Goal: Task Accomplishment & Management: Complete application form

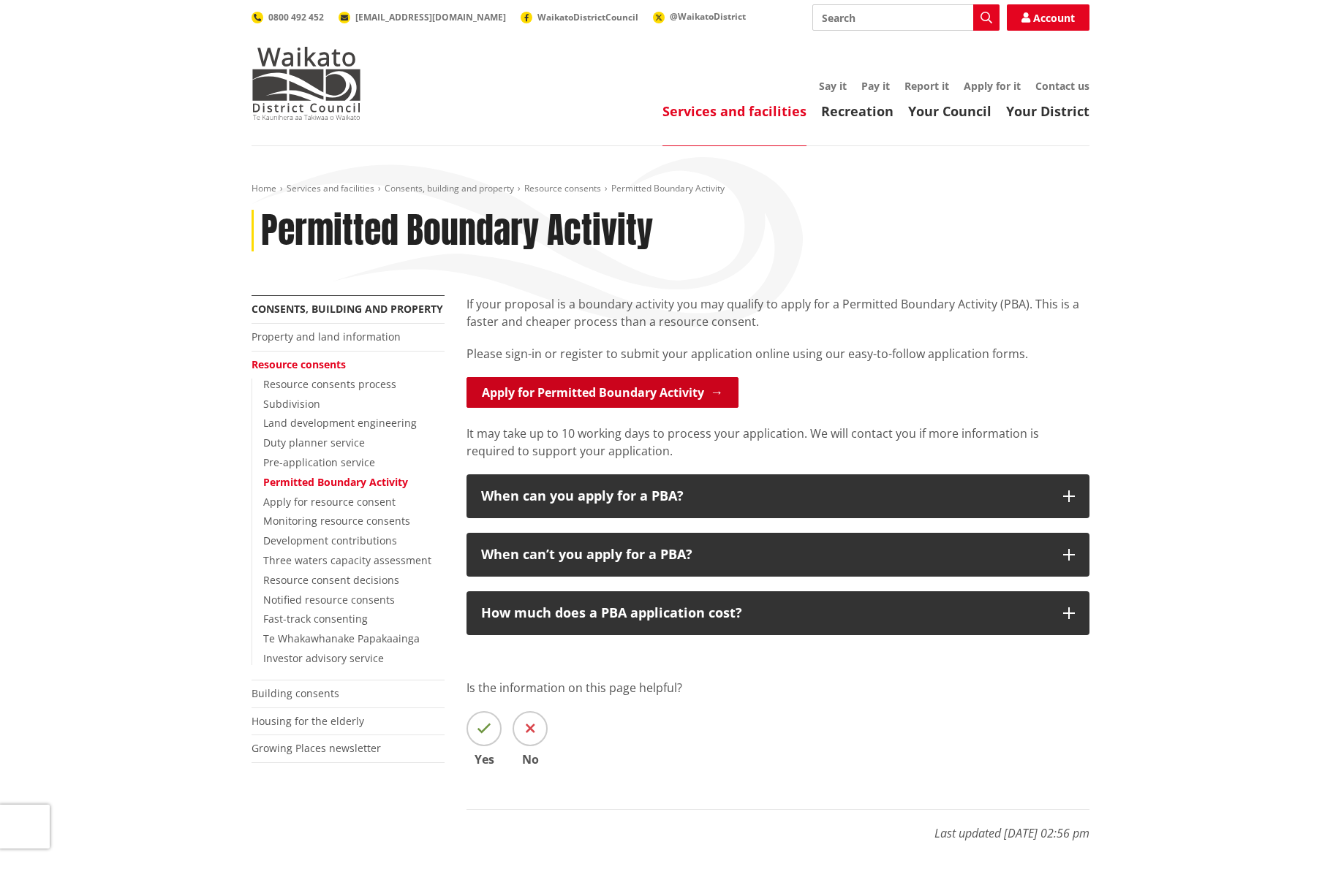
click at [562, 394] on link "Apply for Permitted Boundary Activity" at bounding box center [602, 392] width 272 height 31
click at [673, 389] on link "Apply for Permitted Boundary Activity" at bounding box center [602, 392] width 272 height 31
click at [360, 477] on link "Permitted Boundary Activity" at bounding box center [336, 482] width 145 height 14
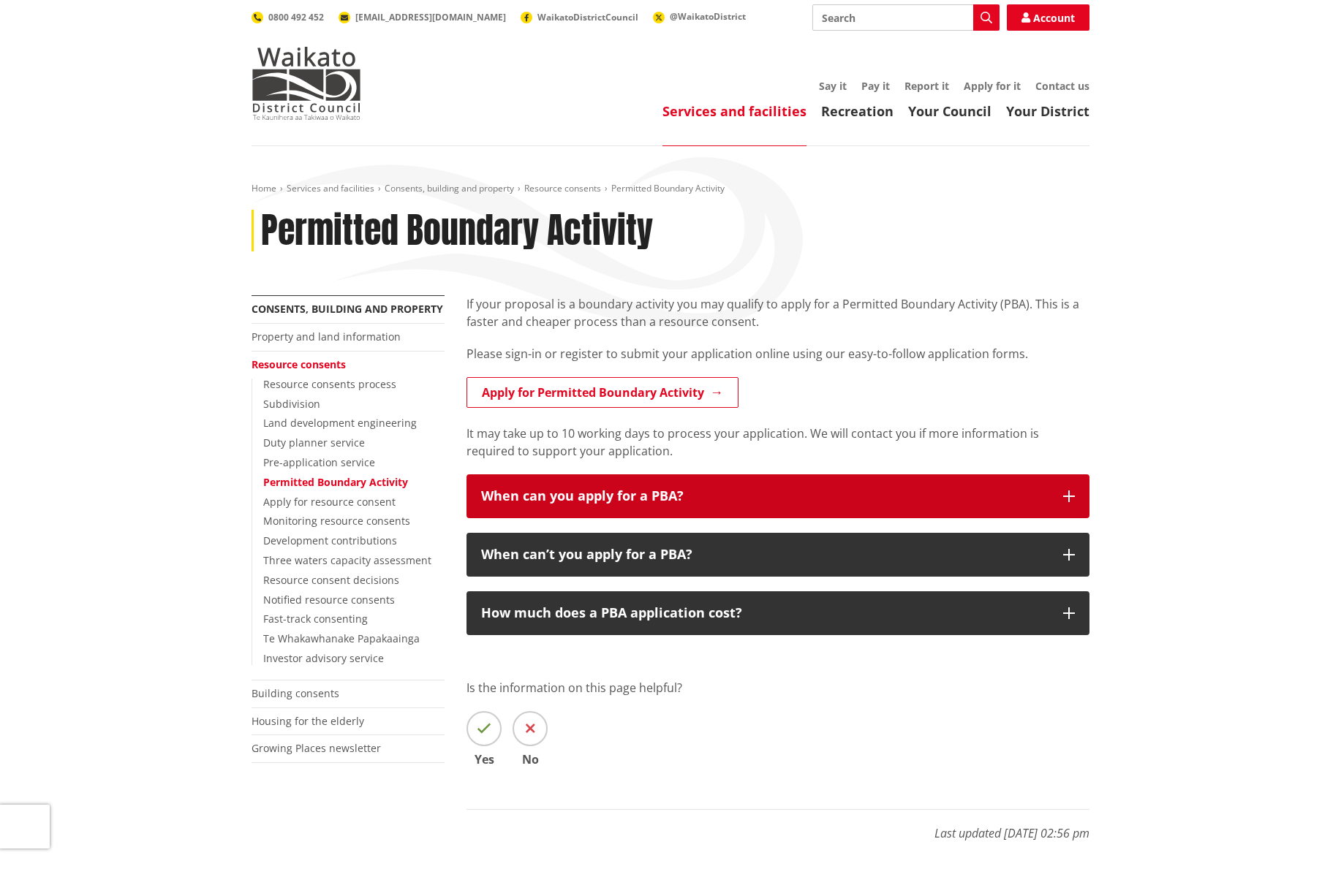
click at [1064, 495] on icon "button" at bounding box center [1069, 496] width 12 height 12
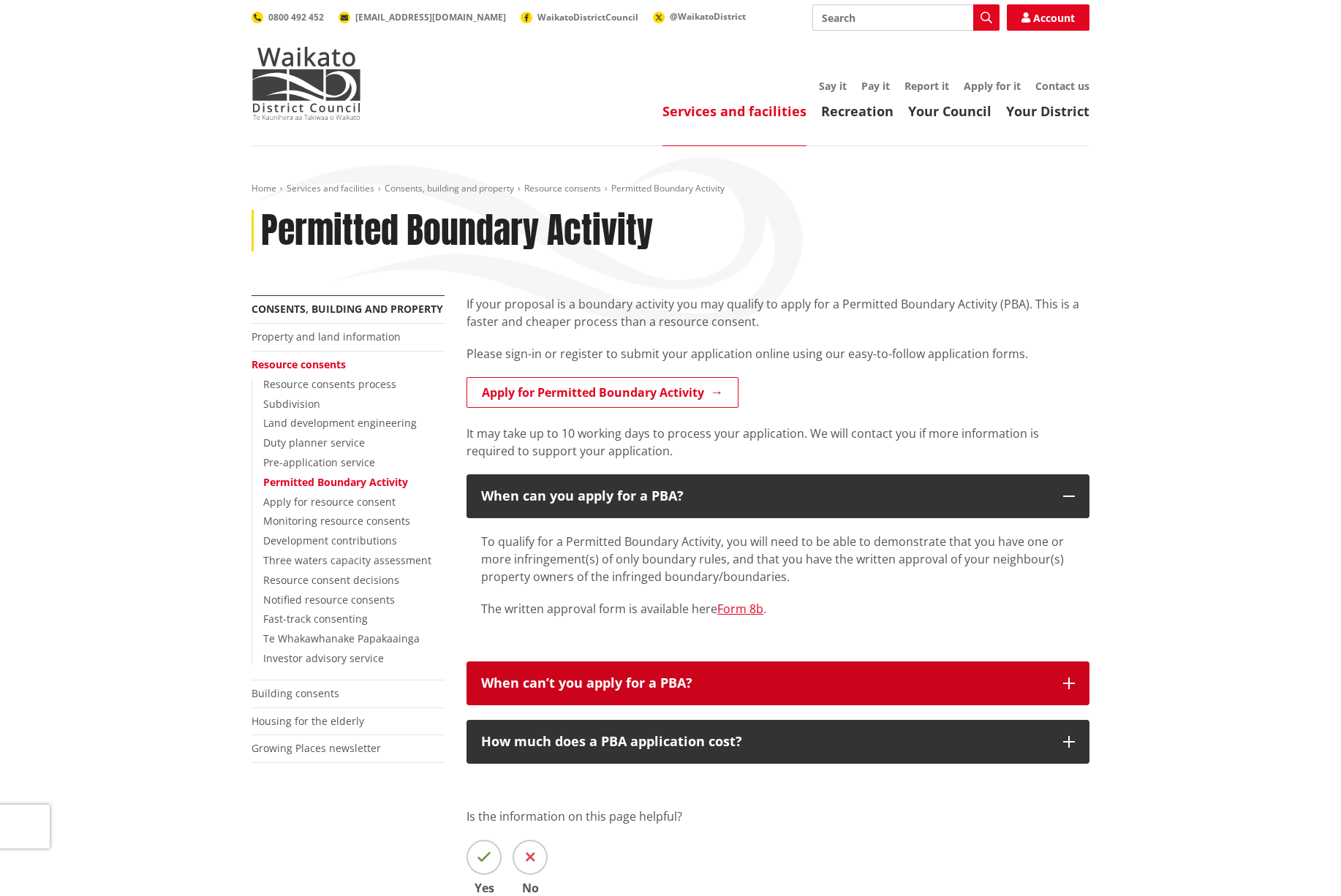
click at [1071, 687] on icon "button" at bounding box center [1069, 683] width 12 height 12
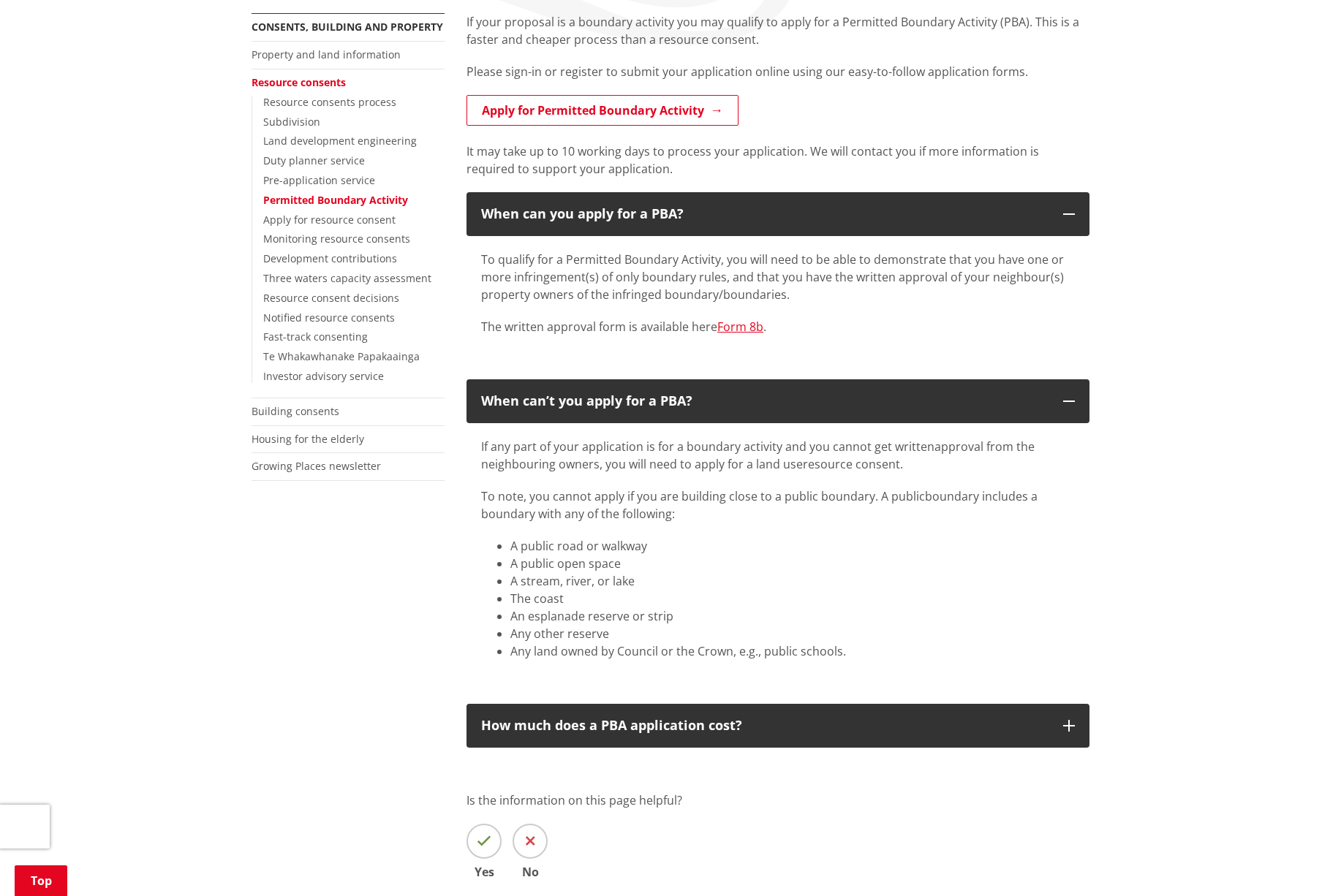
scroll to position [285, 0]
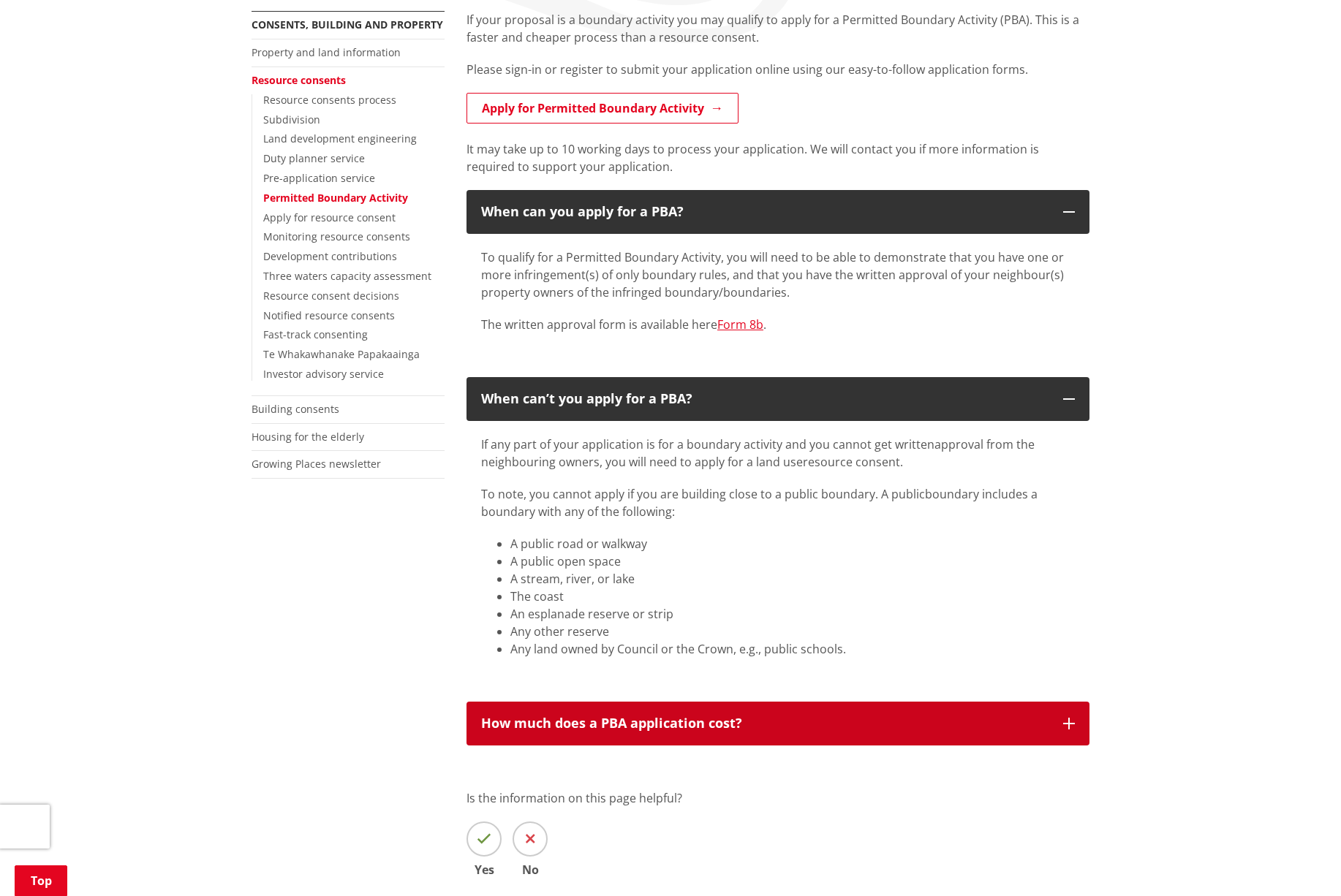
click at [1067, 722] on icon "button" at bounding box center [1069, 724] width 12 height 12
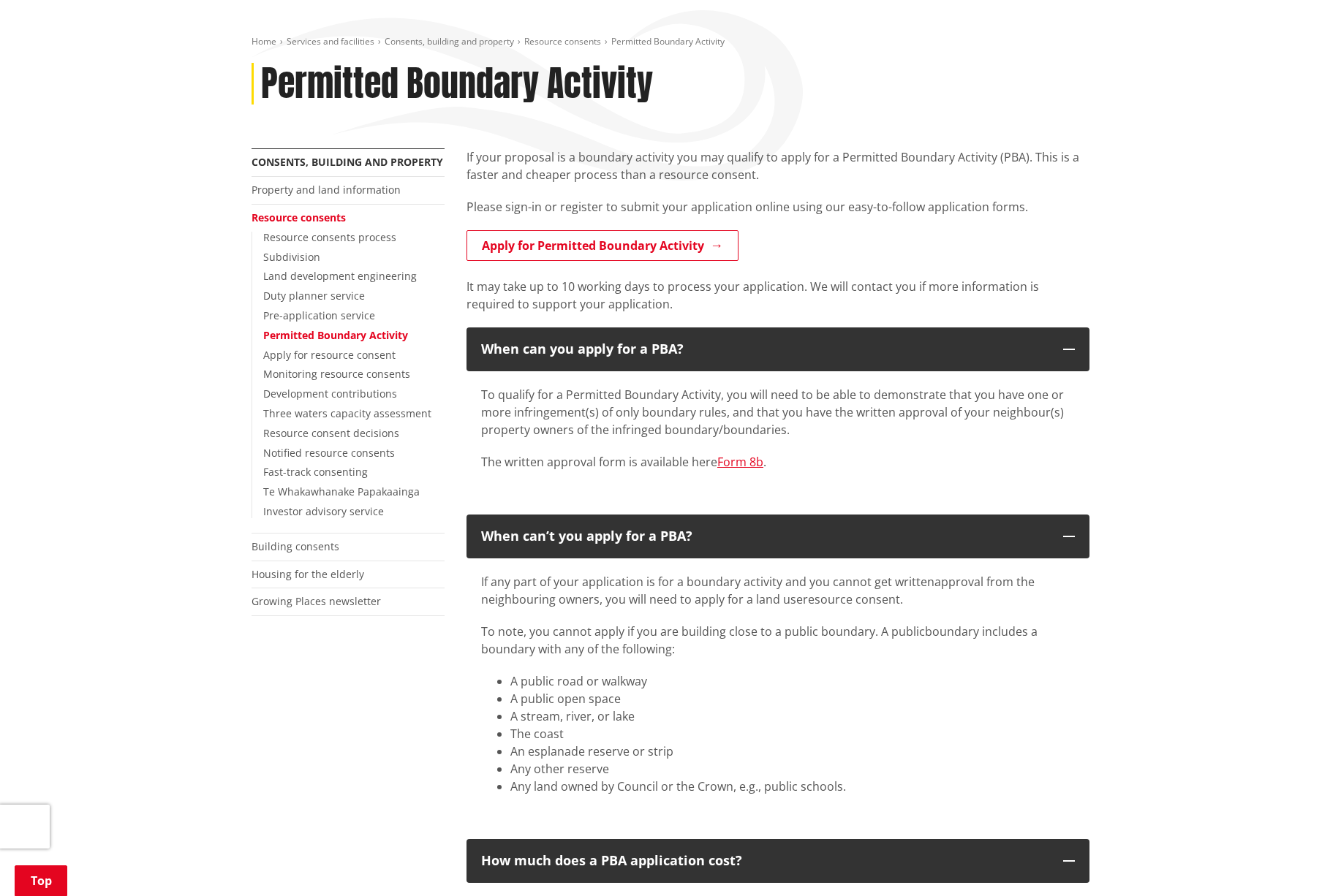
scroll to position [137, 0]
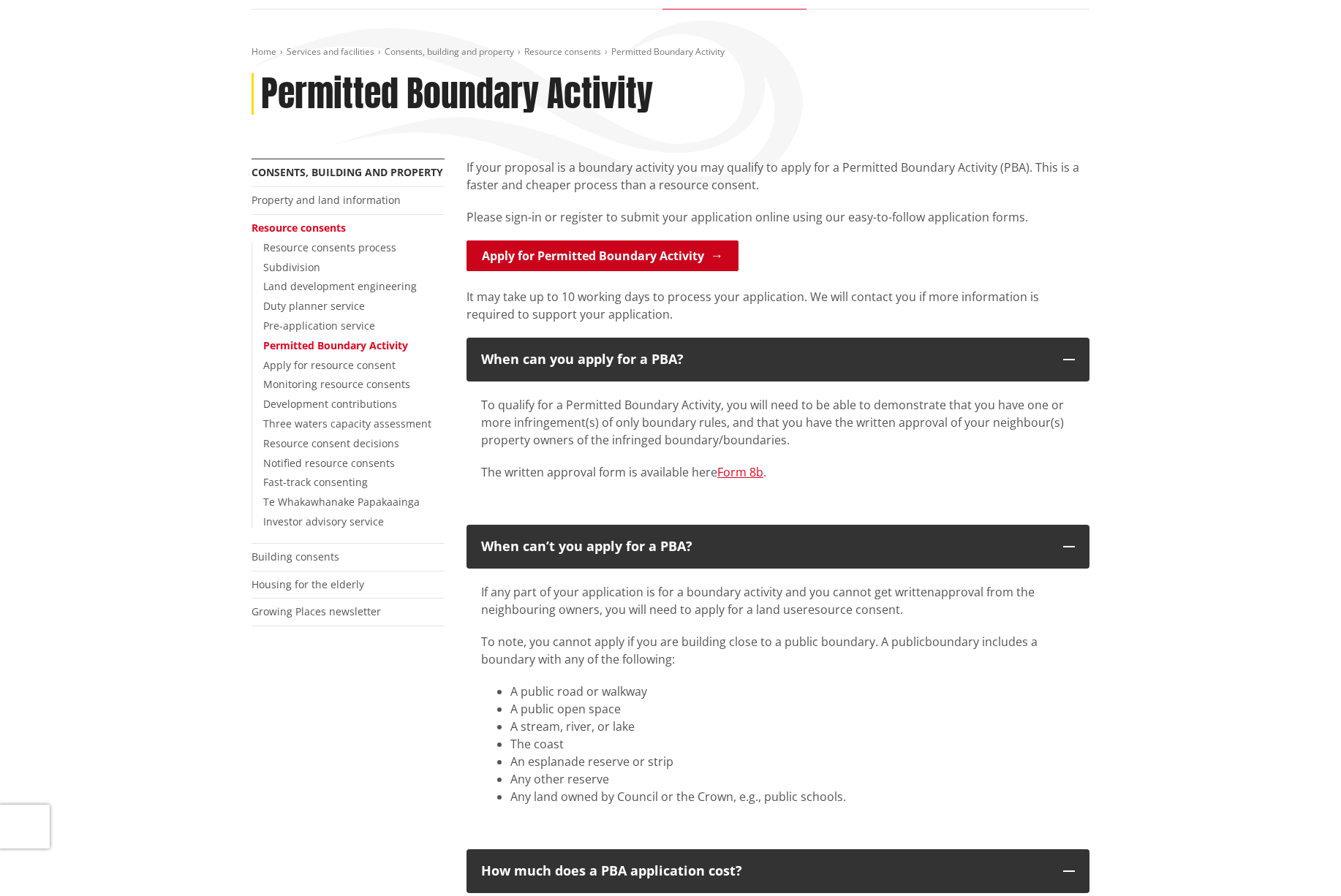
click at [573, 258] on link "Apply for Permitted Boundary Activity" at bounding box center [602, 256] width 272 height 31
